Goal: Use online tool/utility: Utilize a website feature to perform a specific function

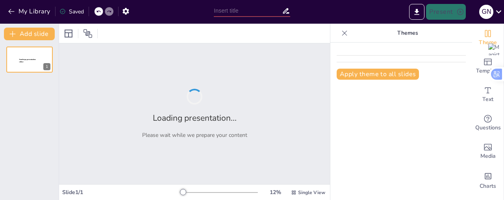
type input "Transformation Numérique et Avenir Professionnel des Jeunes : Stratégies pour l…"
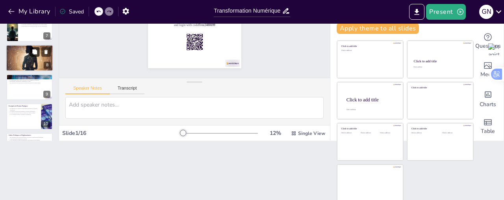
scroll to position [158, 0]
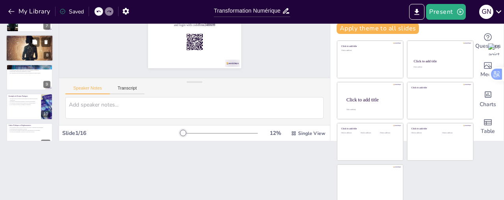
checkbox input "true"
click at [25, 48] on div at bounding box center [29, 47] width 47 height 35
type textarea "Le manque d'accès au financement est un obstacle majeur pour les jeunes entrepr…"
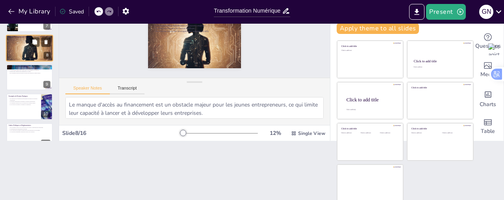
scroll to position [145, 0]
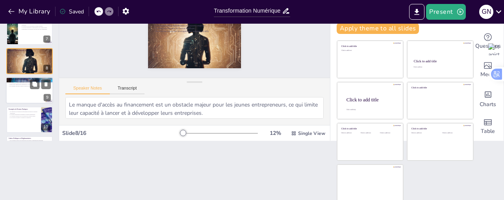
checkbox input "true"
click at [28, 91] on div at bounding box center [29, 90] width 47 height 27
type textarea "La réforme des systèmes éducatifs est essentielle pour préparer les jeunes aux …"
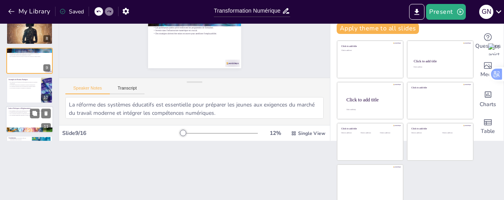
checkbox input "true"
click at [15, 112] on p "La protection des travailleurs est cruciale." at bounding box center [29, 113] width 43 height 2
type textarea "Des politiques solides sont nécessaires pour encadrer la transformation numériq…"
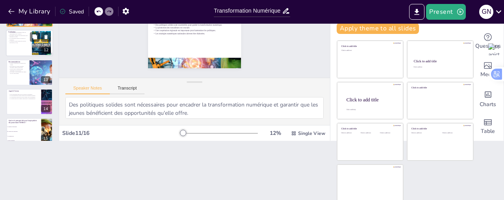
scroll to position [318, 0]
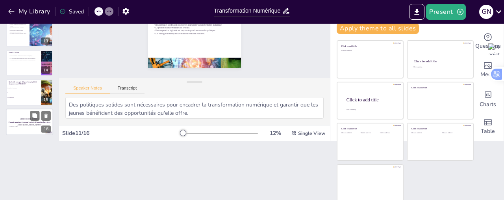
checkbox input "true"
click at [19, 117] on p "[Todo: quote_symbol]" at bounding box center [29, 119] width 43 height 4
checkbox input "true"
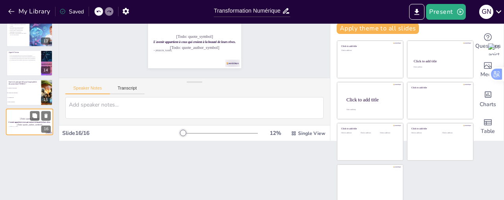
checkbox input "true"
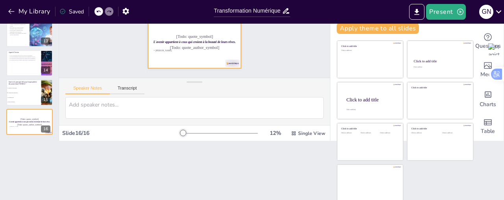
checkbox input "true"
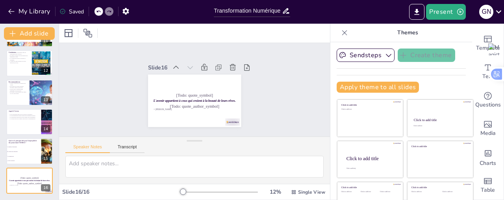
scroll to position [0, 0]
checkbox input "true"
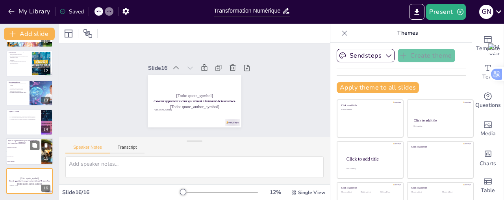
checkbox input "true"
click at [23, 150] on li "Le décalage des compétences" at bounding box center [23, 152] width 35 height 5
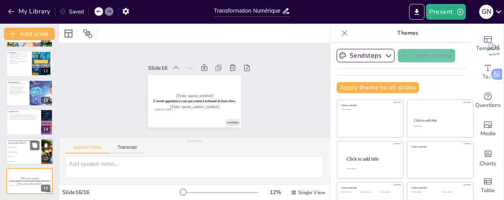
type textarea "La réponse correcte est "Le décalage des compétences". Ce défi est mentionné da…"
checkbox input "true"
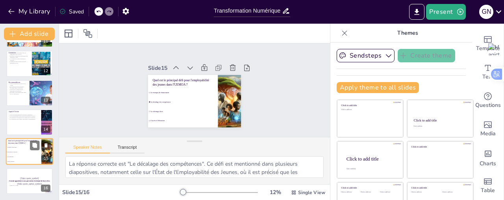
checkbox input "true"
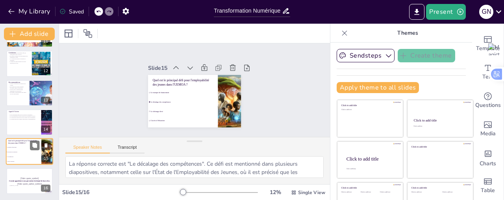
checkbox input "true"
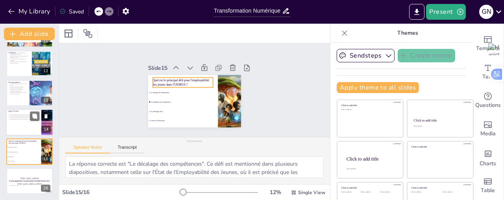
checkbox input "true"
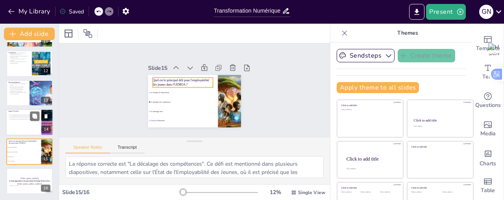
checkbox input "true"
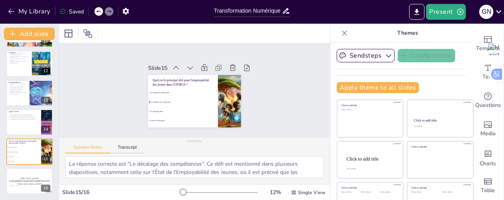
checkbox input "true"
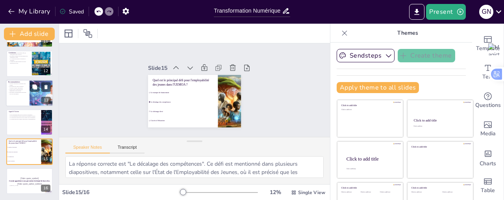
checkbox input "true"
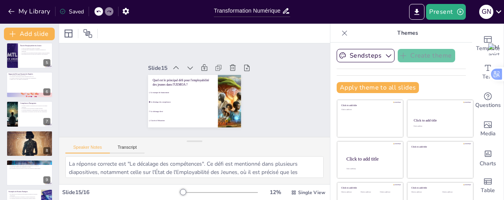
checkbox input "true"
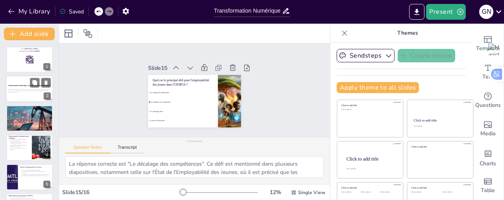
checkbox input "true"
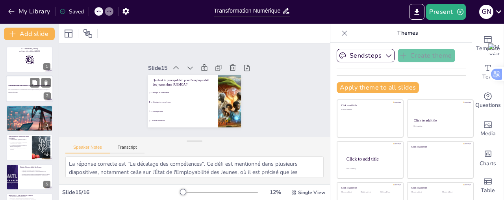
checkbox input "true"
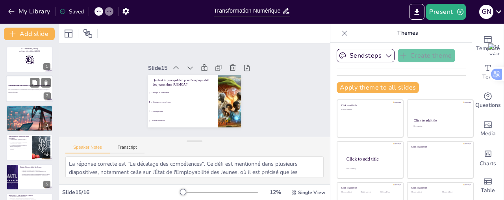
checkbox input "true"
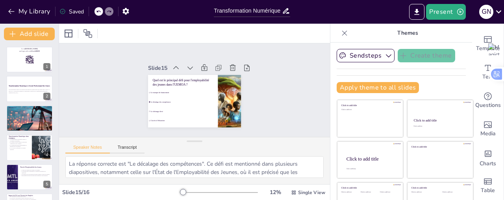
checkbox input "true"
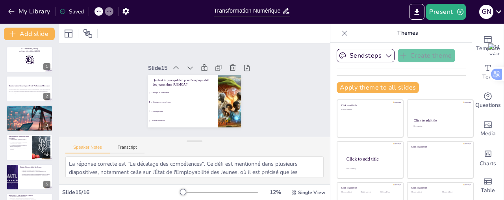
checkbox input "true"
click at [421, 11] on icon "Export to PowerPoint" at bounding box center [417, 12] width 8 height 8
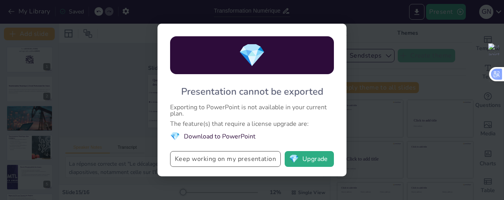
click at [234, 160] on button "Keep working on my presentation" at bounding box center [225, 159] width 111 height 16
